Goal: Information Seeking & Learning: Learn about a topic

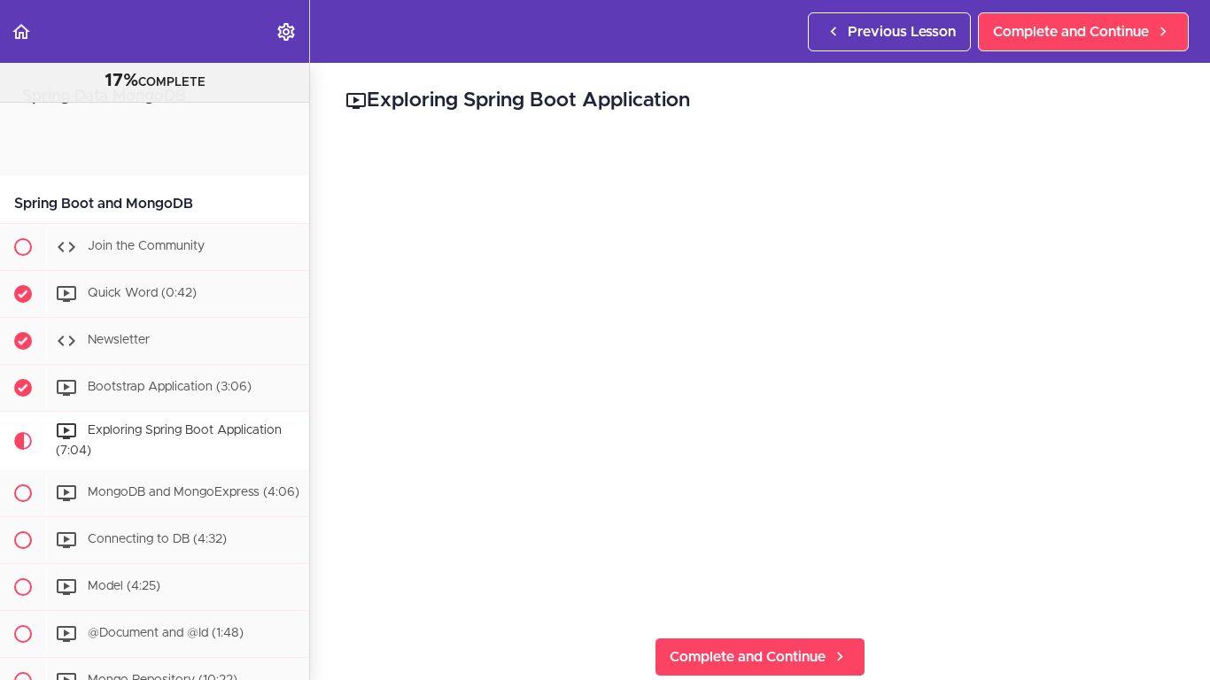
scroll to position [283, 0]
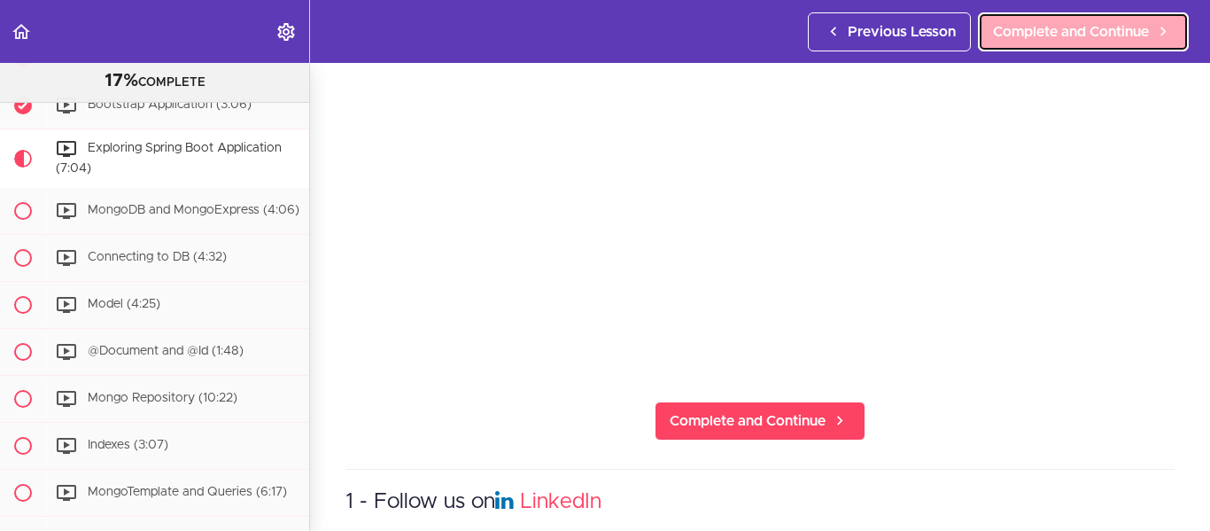
click at [1100, 30] on span "Complete and Continue" at bounding box center [1071, 31] width 156 height 21
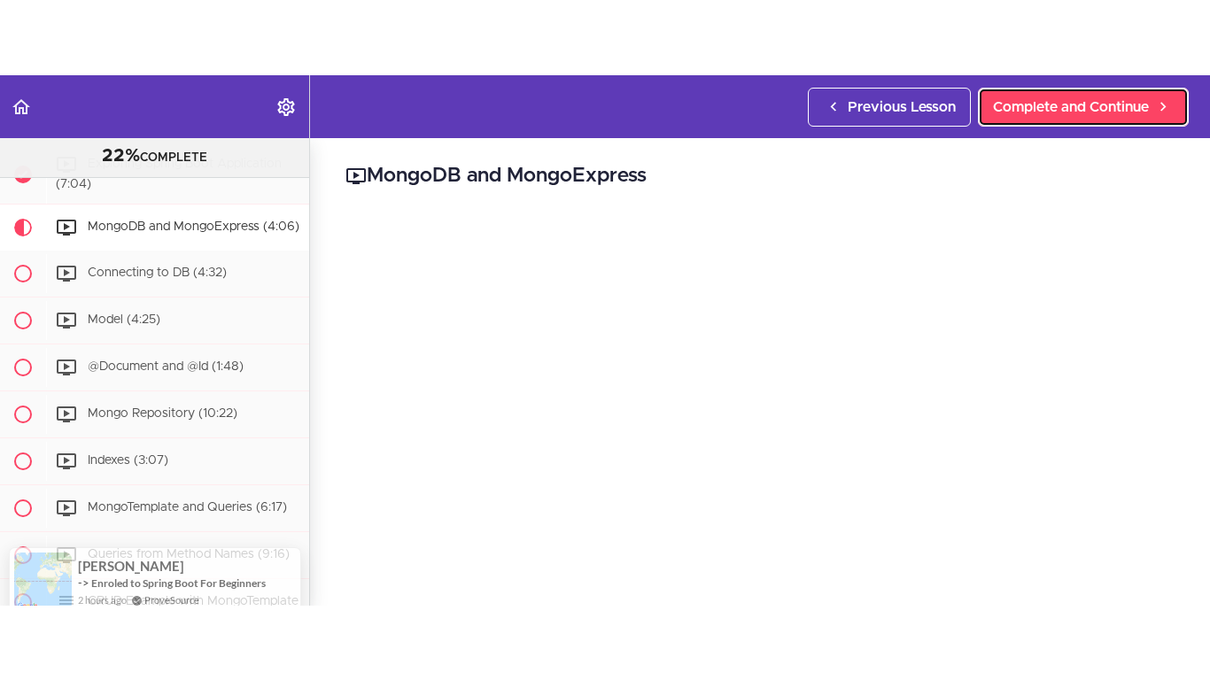
scroll to position [237, 0]
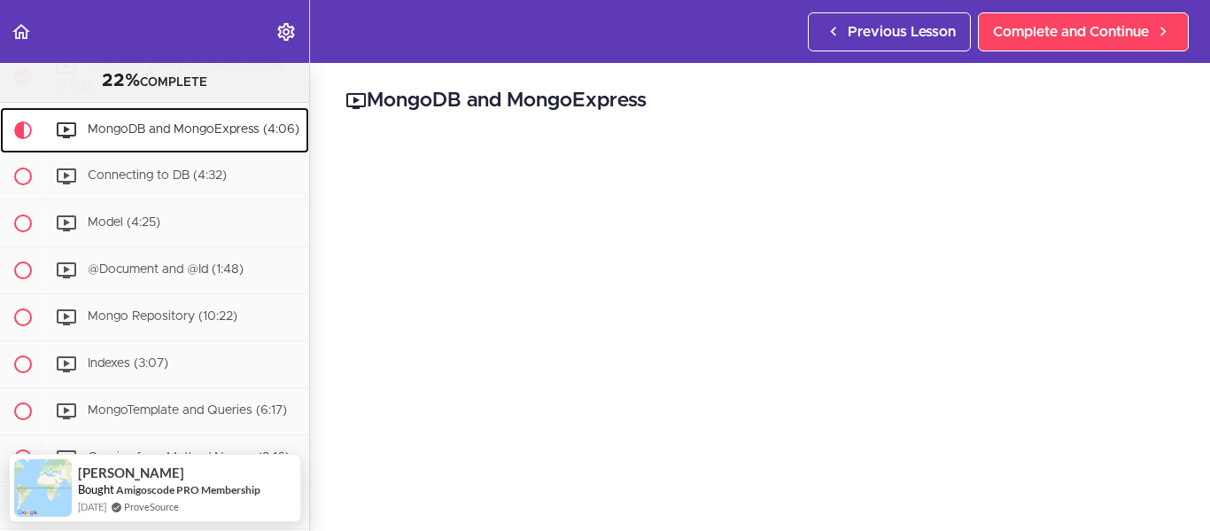
click at [145, 125] on span "MongoDB and MongoExpress (4:06)" at bounding box center [194, 129] width 212 height 12
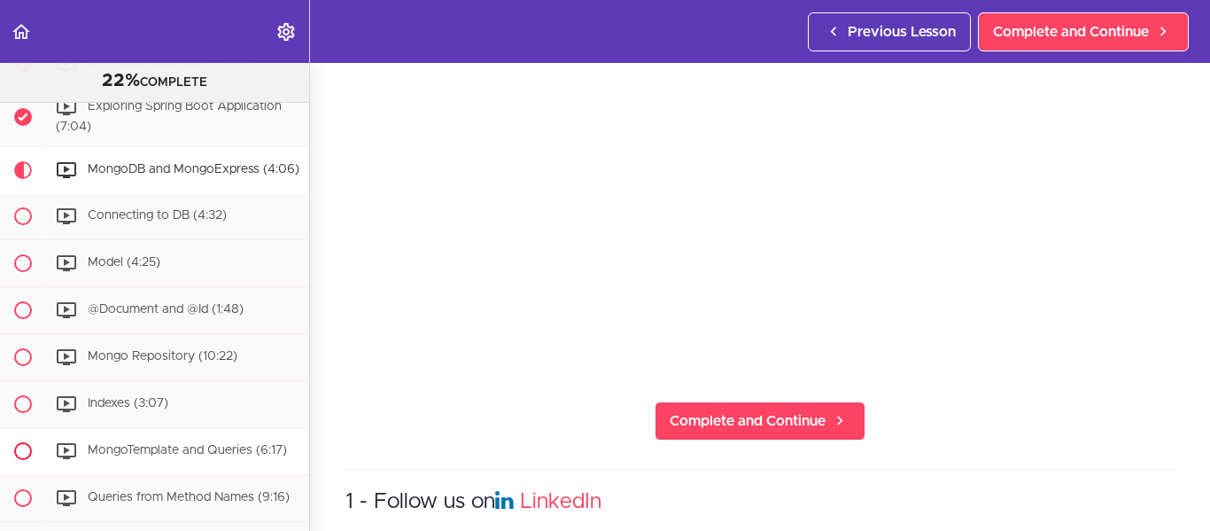
scroll to position [291, 0]
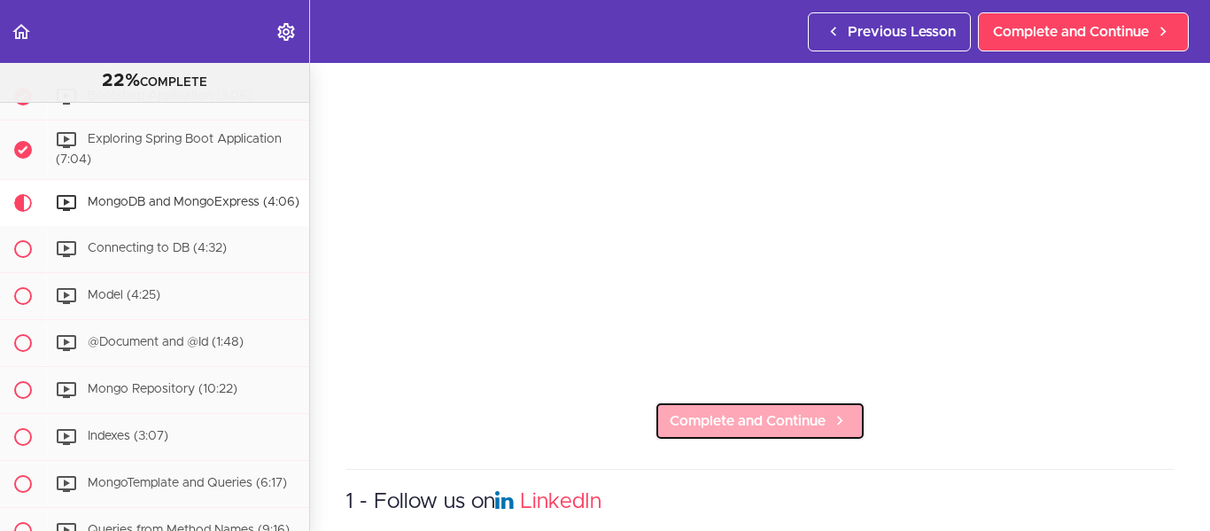
click at [790, 410] on span "Complete and Continue" at bounding box center [748, 420] width 156 height 21
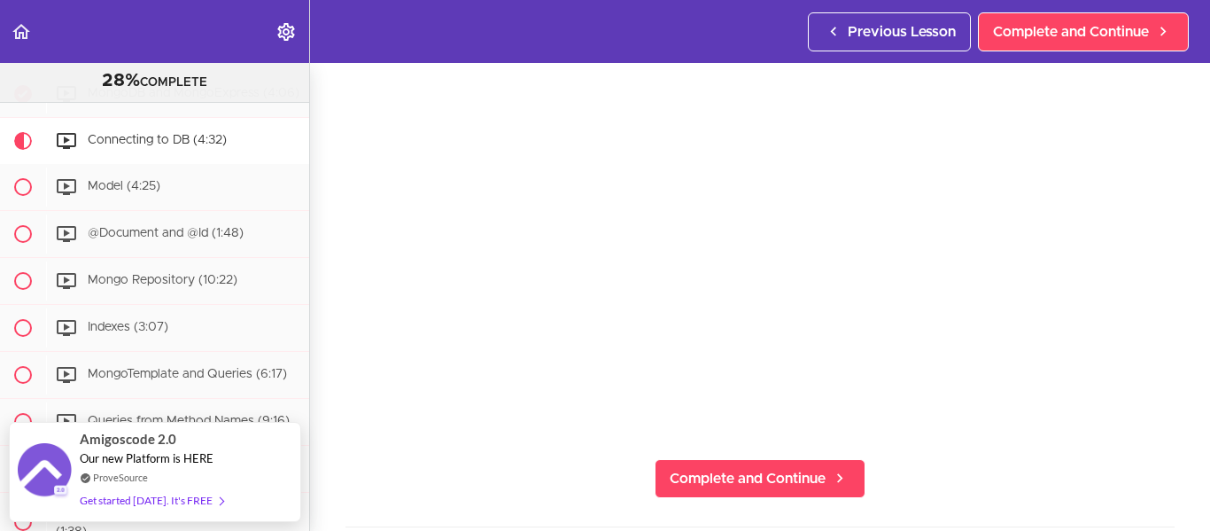
scroll to position [236, 0]
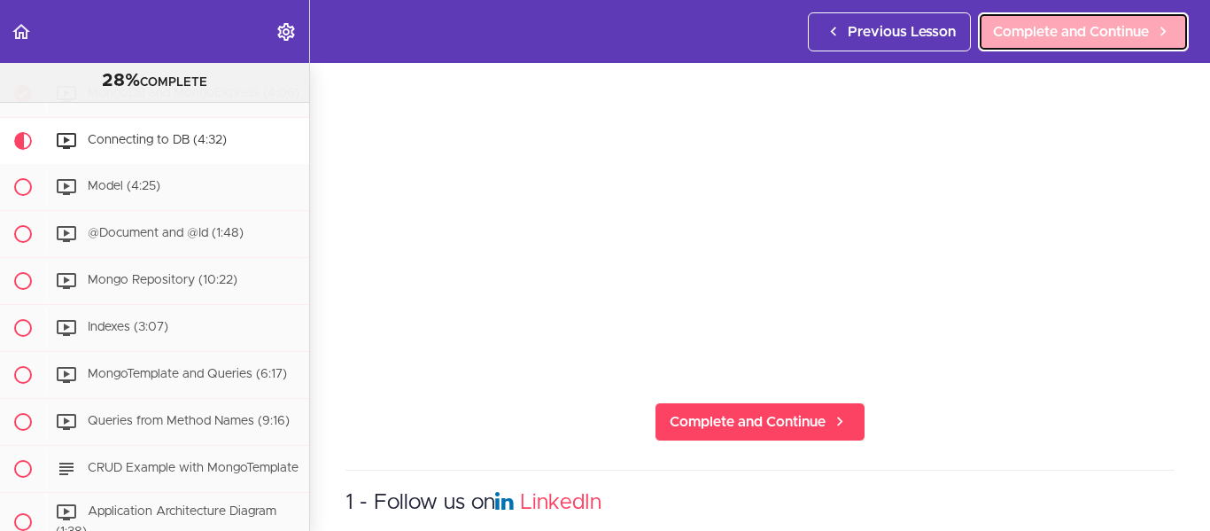
click at [1043, 46] on link "Complete and Continue" at bounding box center [1083, 31] width 211 height 39
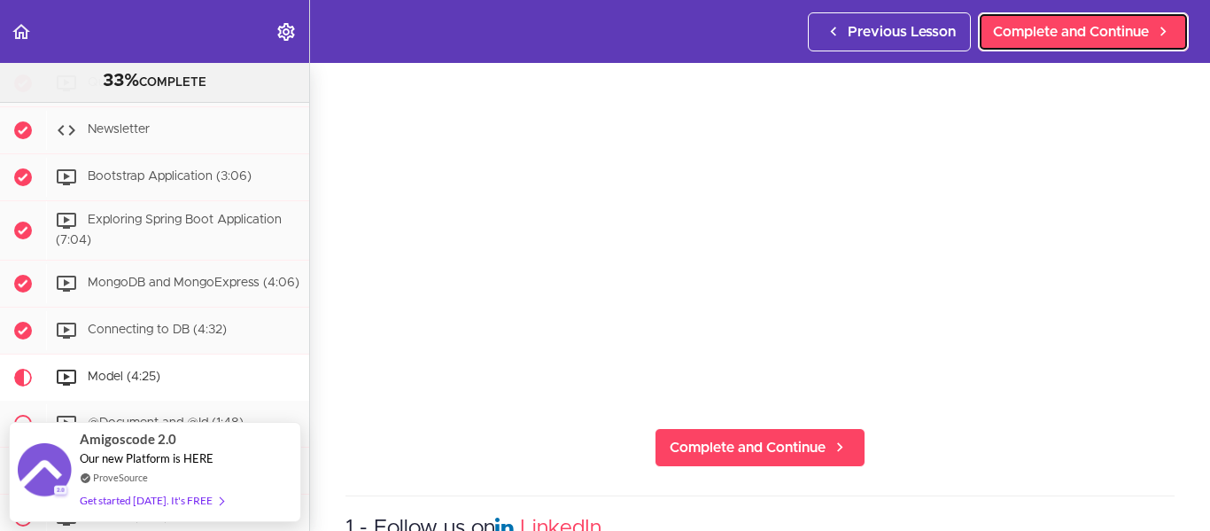
scroll to position [237, 0]
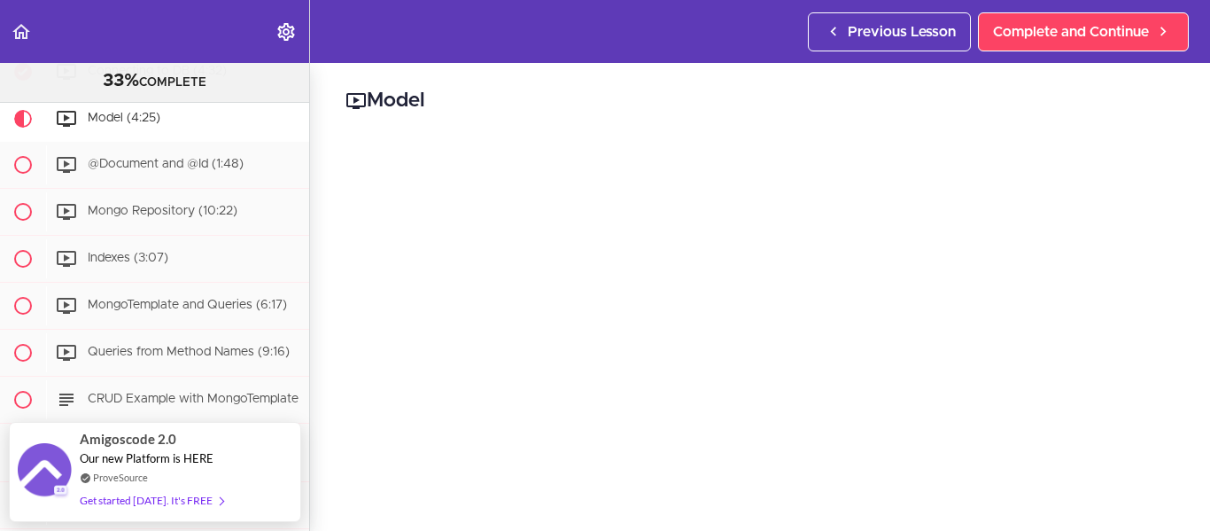
scroll to position [237, 0]
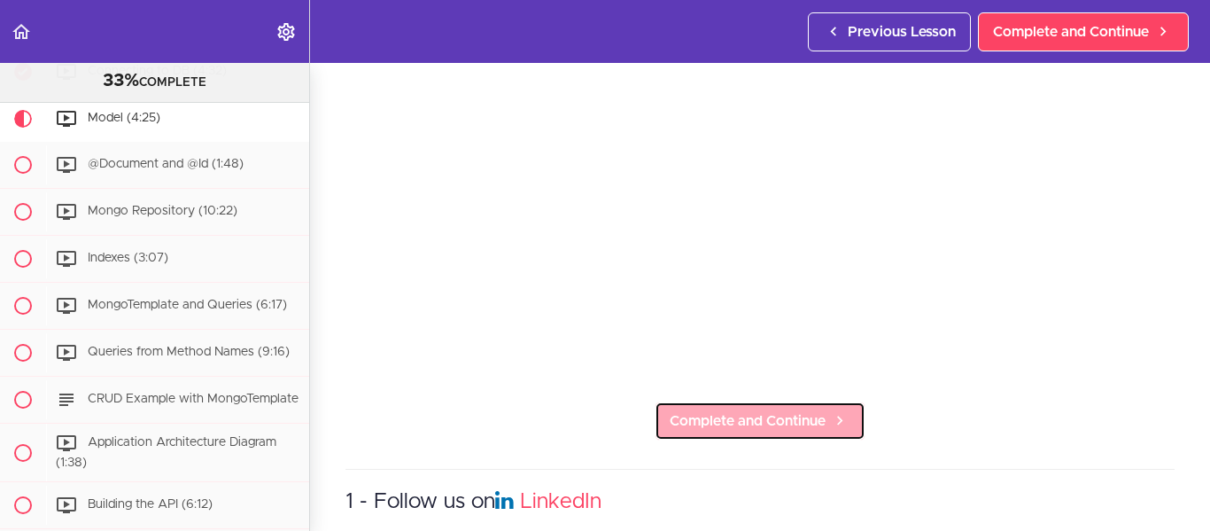
click at [781, 410] on span "Complete and Continue" at bounding box center [748, 420] width 156 height 21
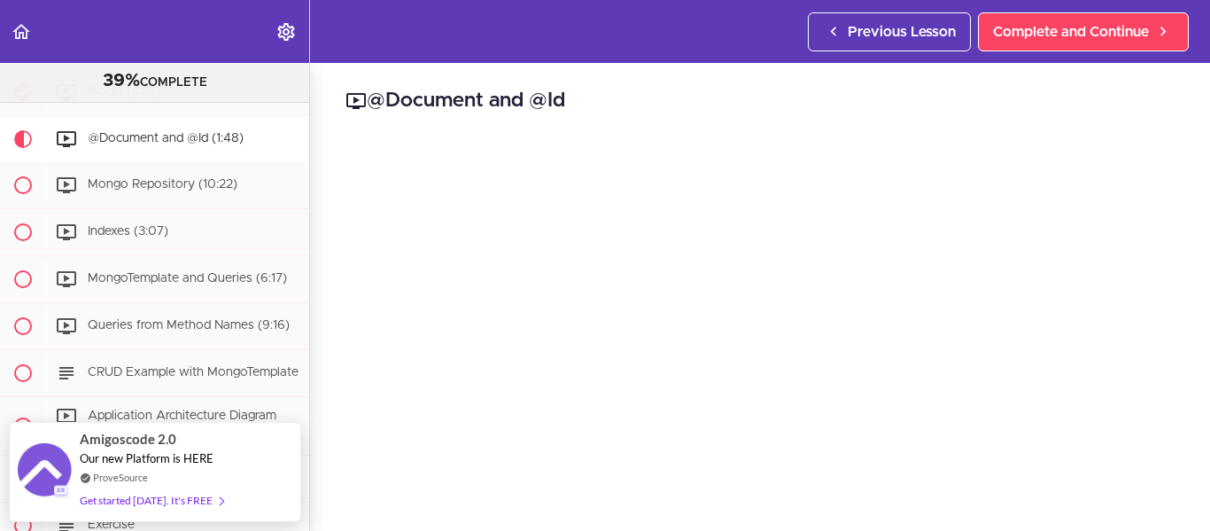
scroll to position [236, 0]
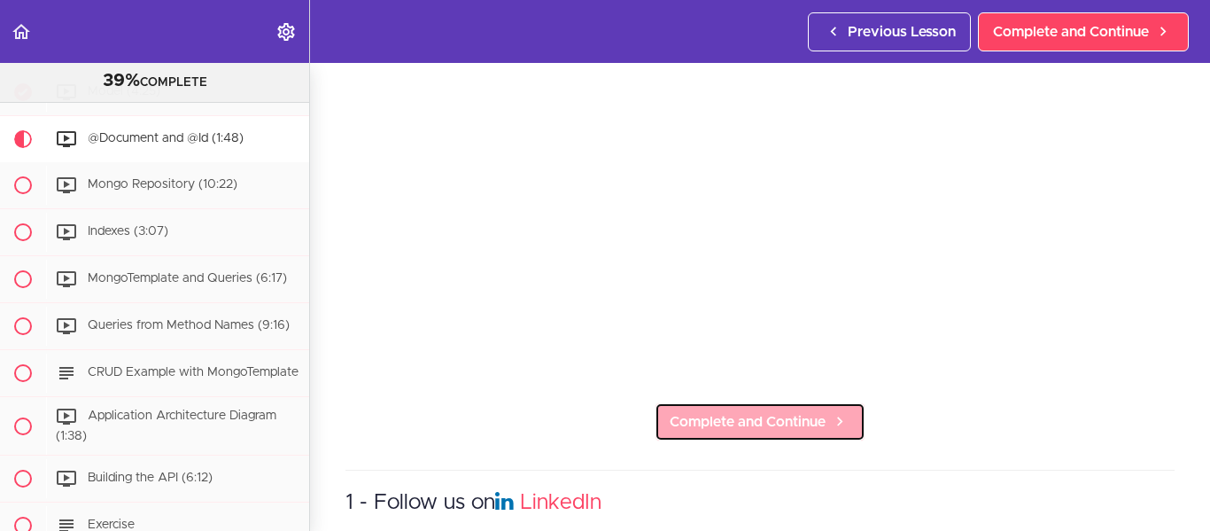
click at [811, 411] on span "Complete and Continue" at bounding box center [748, 421] width 156 height 21
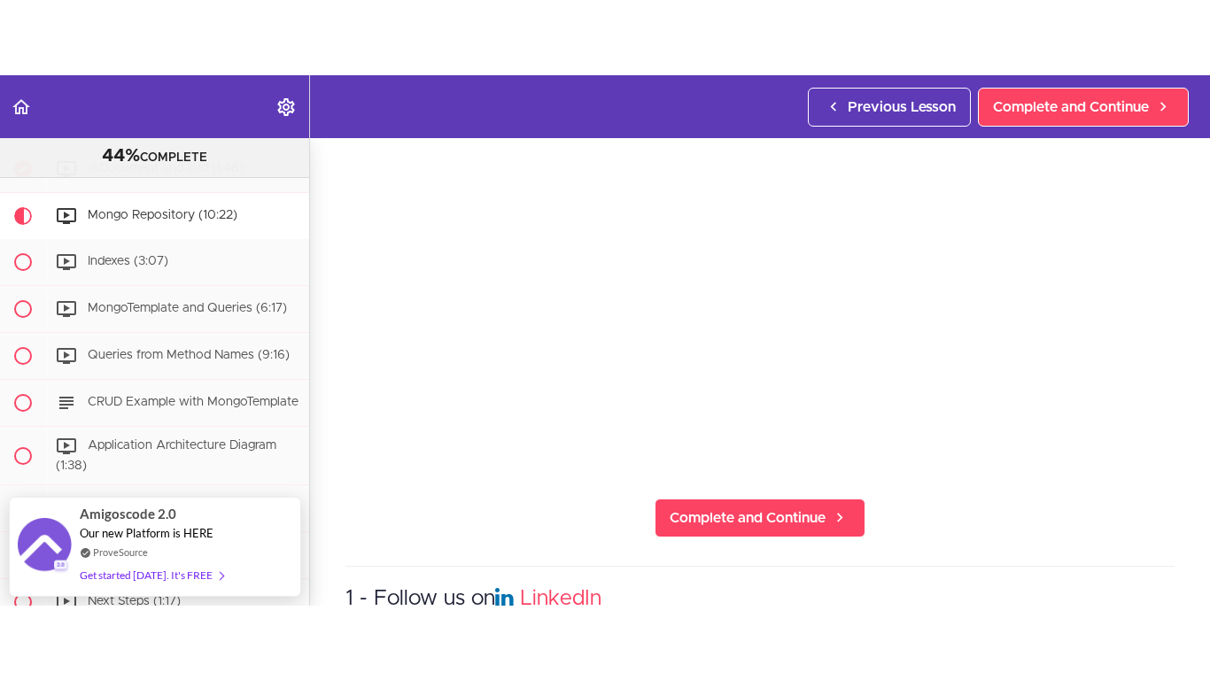
scroll to position [237, 0]
